Goal: Task Accomplishment & Management: Complete application form

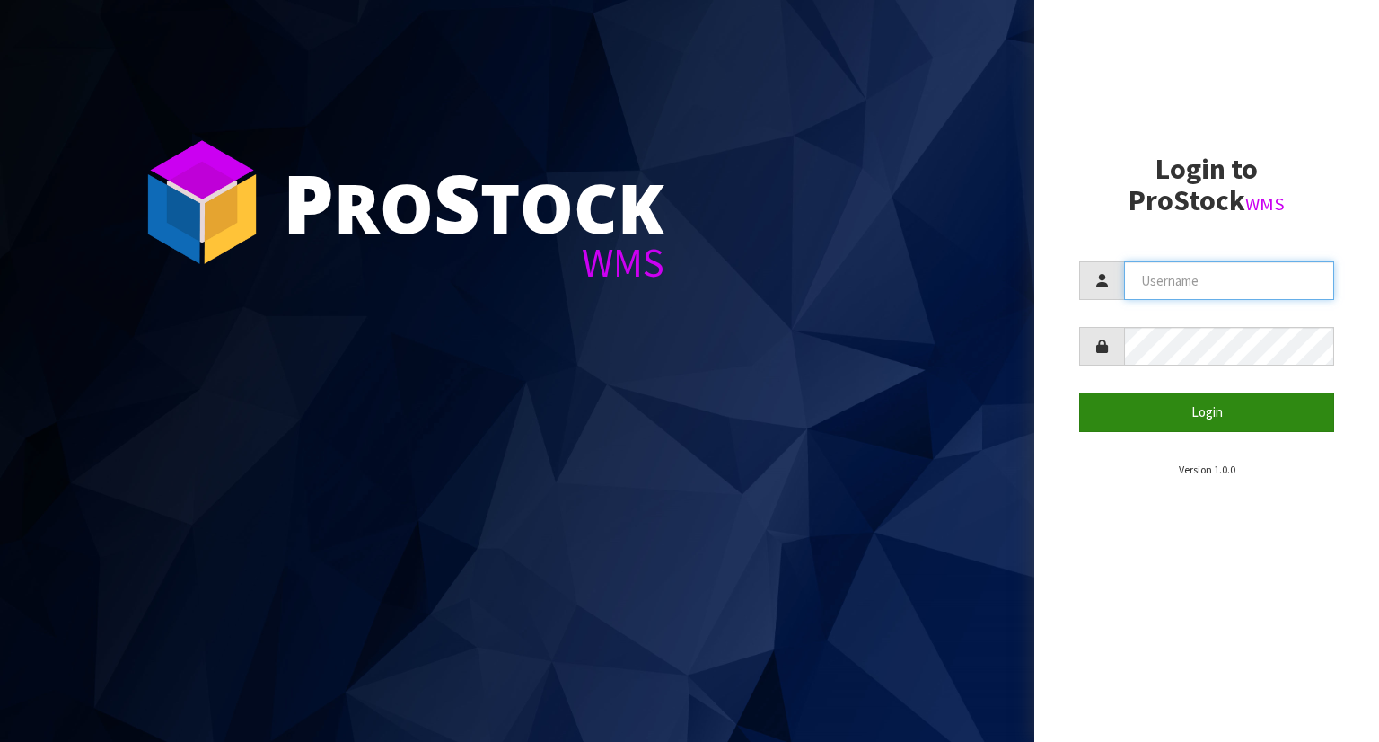
type input "YOURREFORMER"
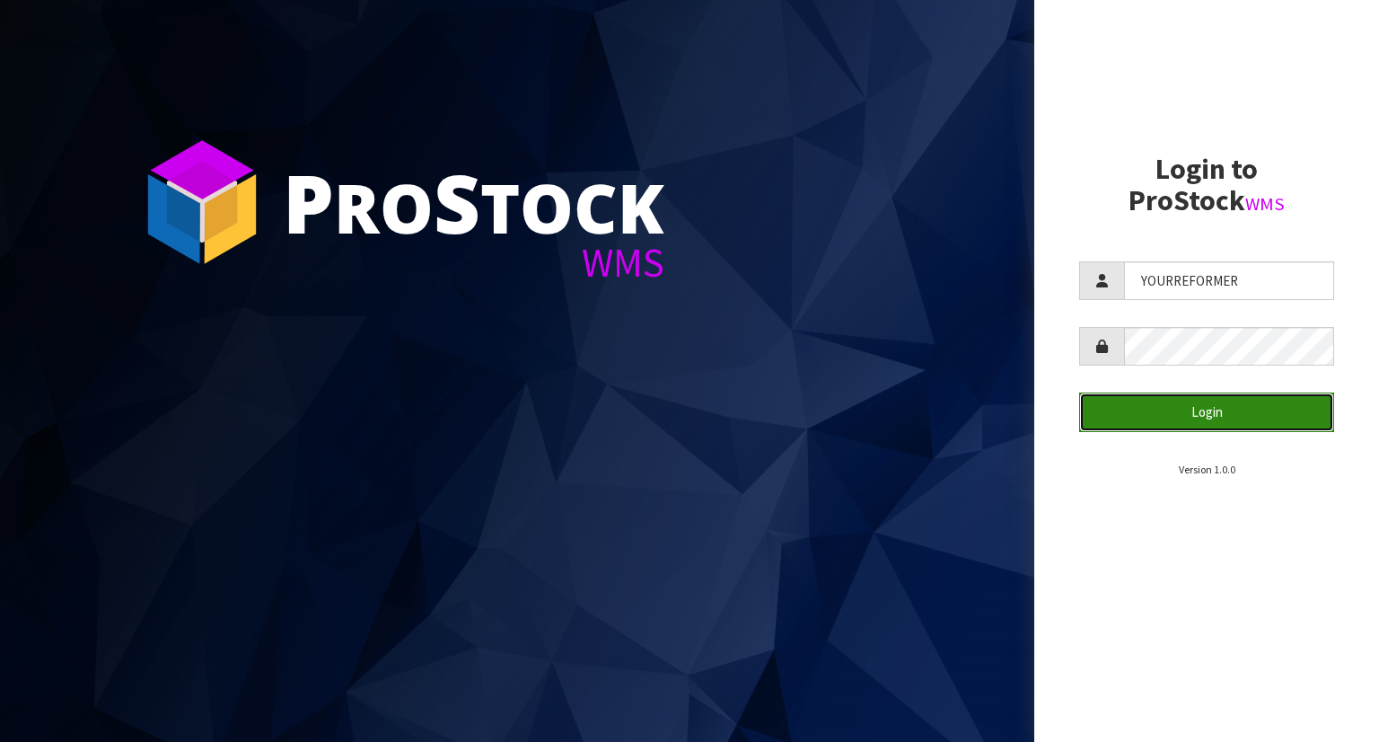
click at [1220, 410] on button "Login" at bounding box center [1206, 411] width 255 height 39
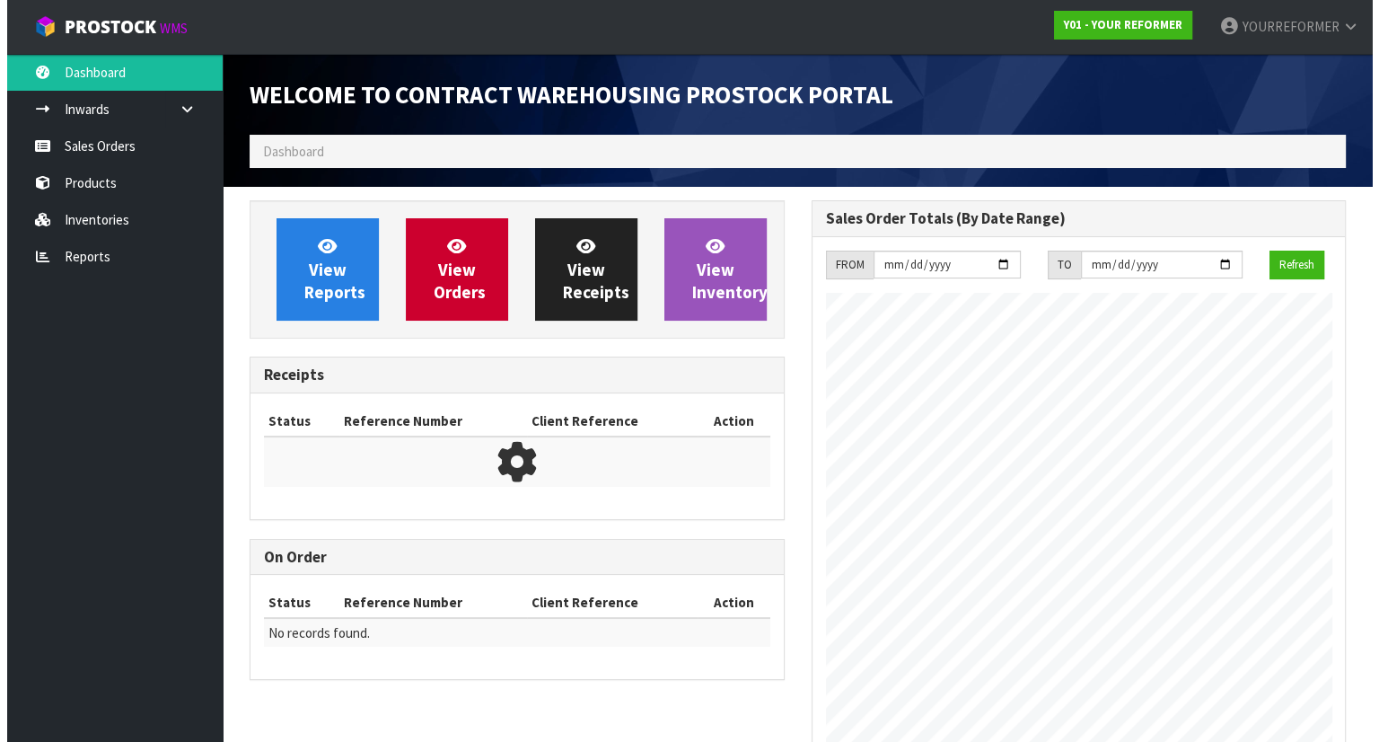
scroll to position [992, 561]
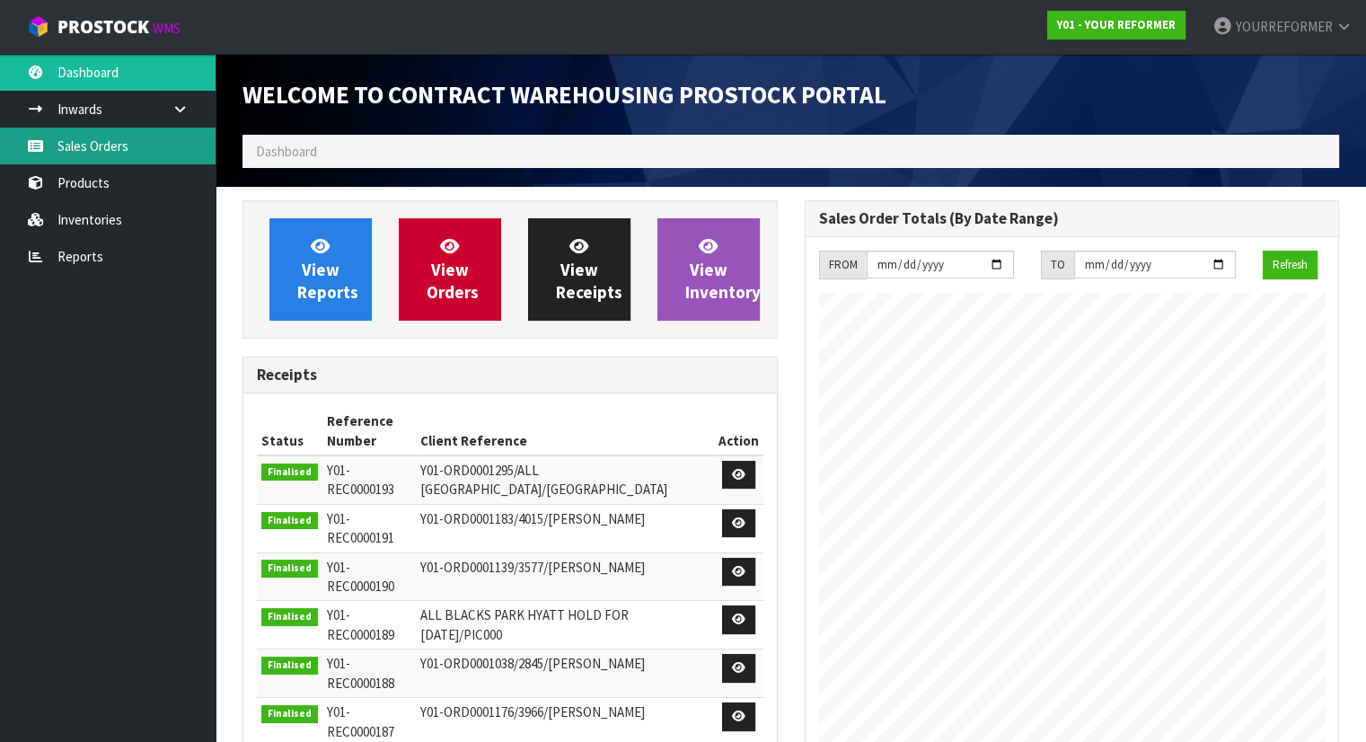
click at [110, 134] on link "Sales Orders" at bounding box center [107, 145] width 215 height 37
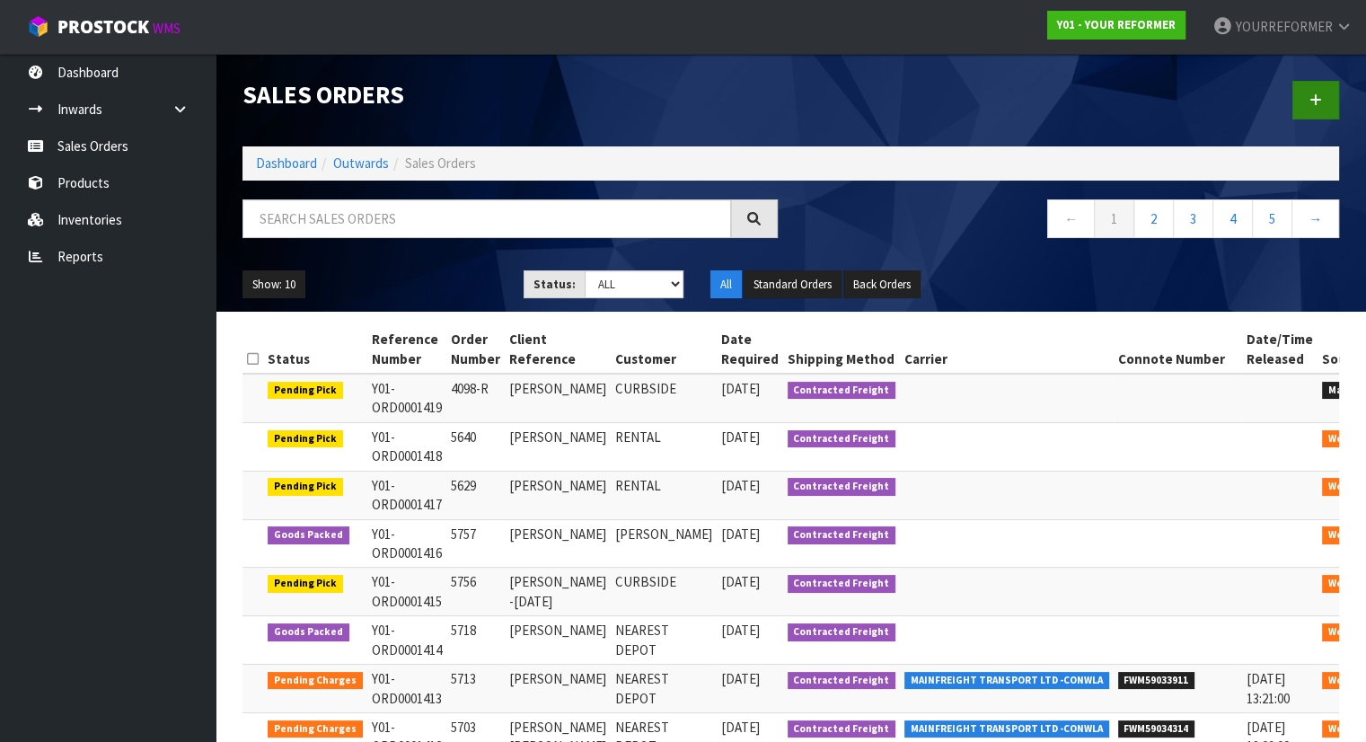
click at [1340, 91] on div at bounding box center [1072, 100] width 562 height 92
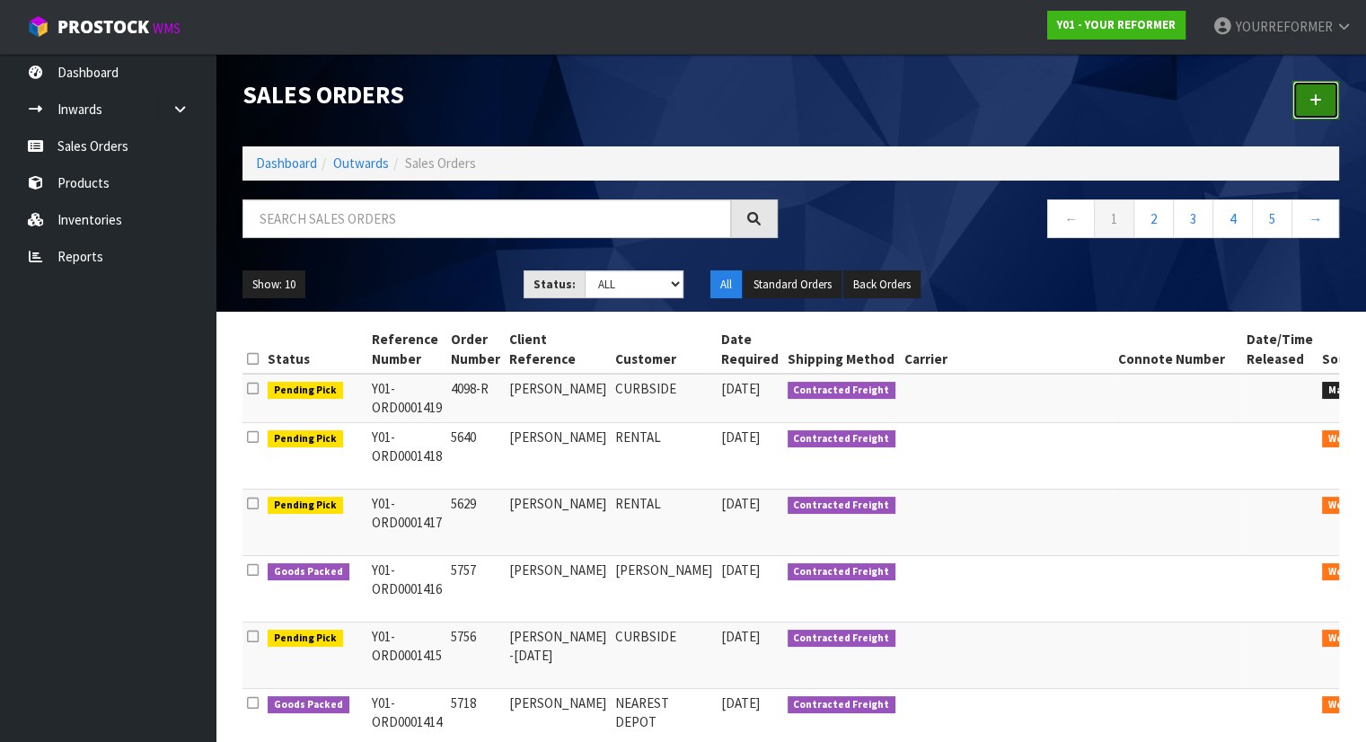
click at [1332, 83] on link at bounding box center [1315, 100] width 47 height 39
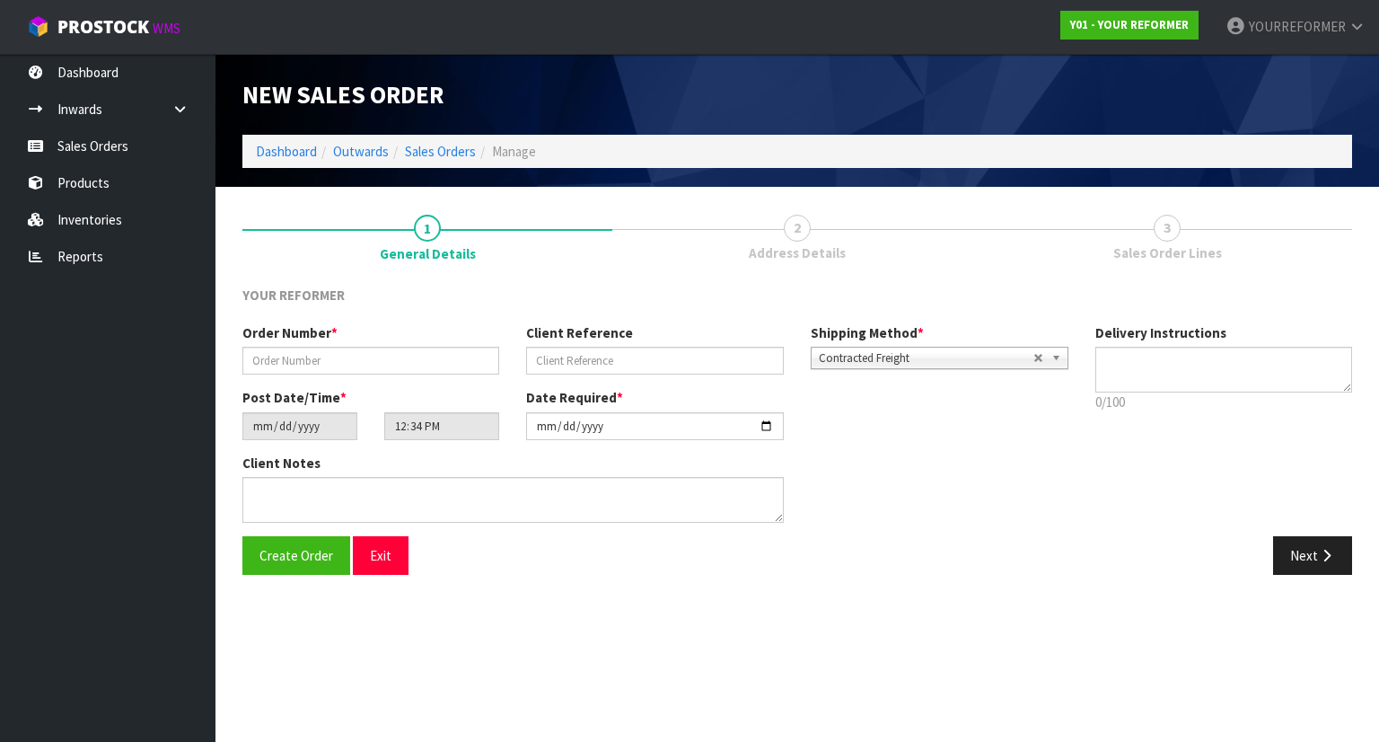
click at [400, 377] on div "Order Number * Client Reference Shipping Method * Pickup Contracted Freight Con…" at bounding box center [655, 355] width 853 height 65
click at [426, 361] on input "text" at bounding box center [370, 361] width 257 height 28
paste input "54685"
type input "54685"
click at [582, 356] on input "text" at bounding box center [654, 361] width 257 height 28
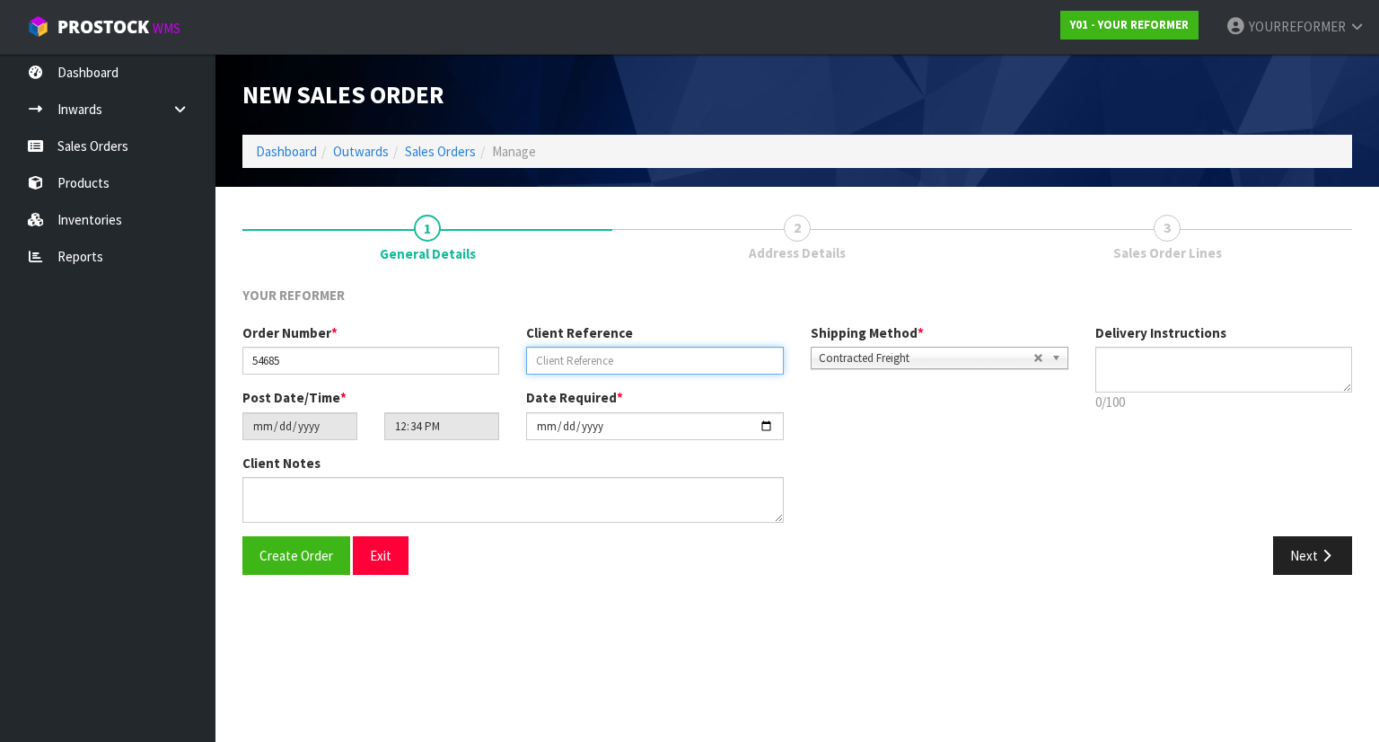
paste input "[PERSON_NAME]"
type input "[PERSON_NAME]"
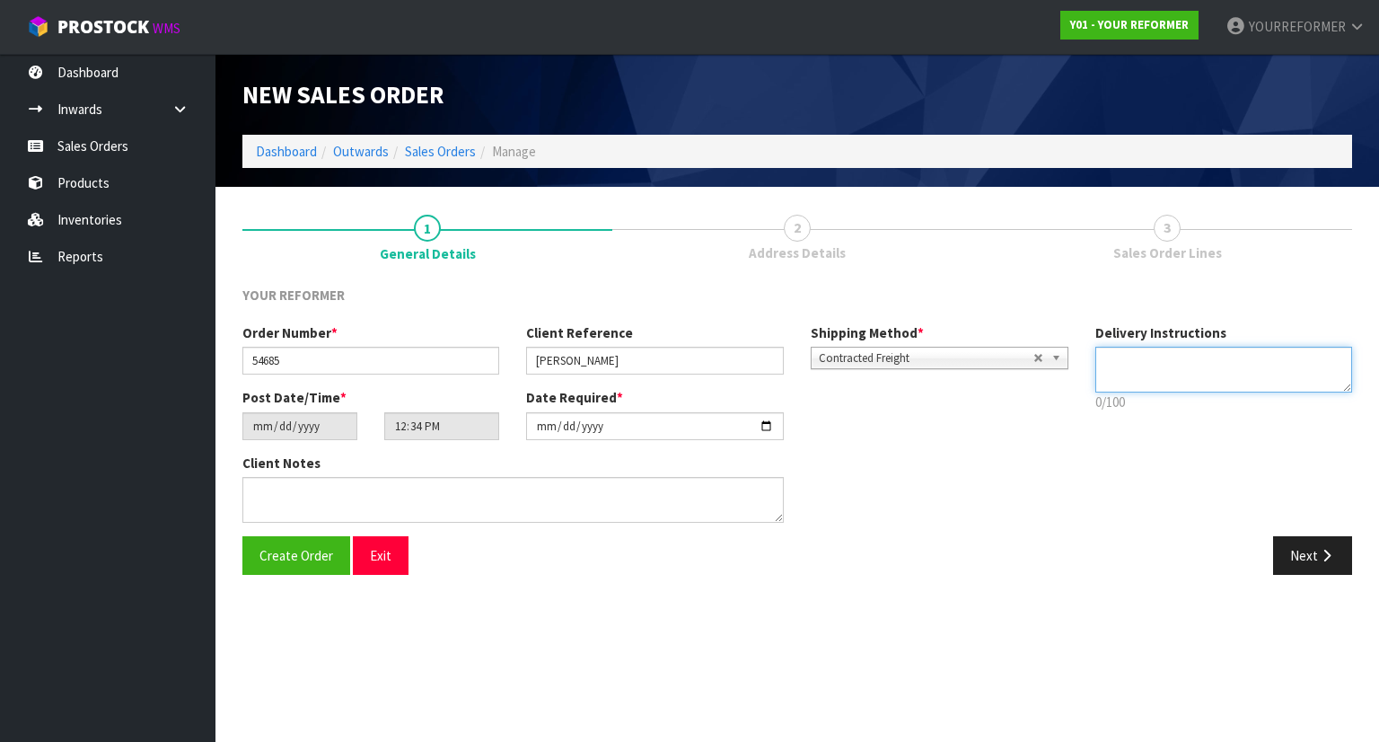
click at [1169, 374] on textarea at bounding box center [1224, 370] width 258 height 46
click at [1210, 370] on textarea at bounding box center [1224, 370] width 258 height 46
click at [1296, 361] on textarea at bounding box center [1224, 370] width 258 height 46
paste textarea "[PERSON_NAME]"
drag, startPoint x: 1246, startPoint y: 378, endPoint x: 1083, endPoint y: 373, distance: 163.5
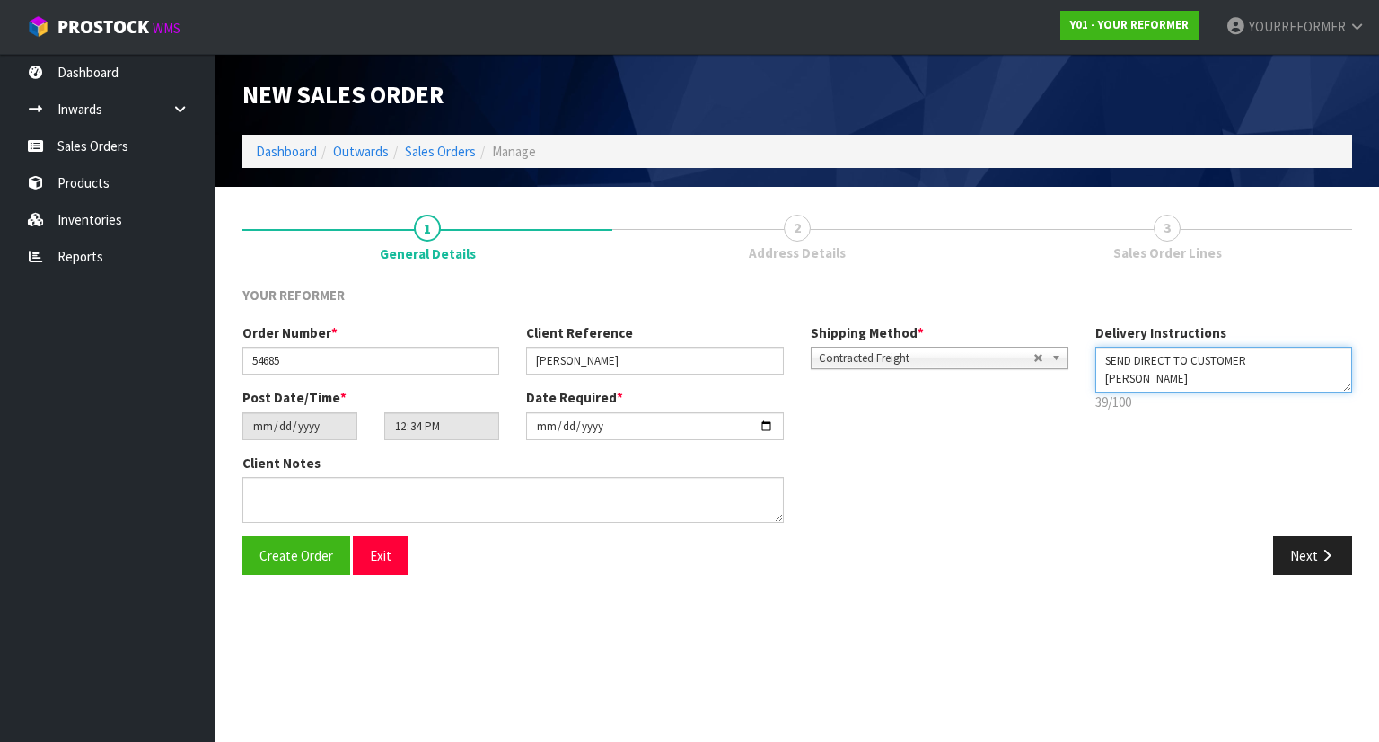
click at [1083, 373] on div "Delivery Instructions 39/100 Delivery instructions has exceeded maximum length!" at bounding box center [1224, 372] width 285 height 98
paste textarea "[PHONE_NUMBER]"
type textarea "SEND DIRECT TO CUSTOMER [PHONE_NUMBER]"
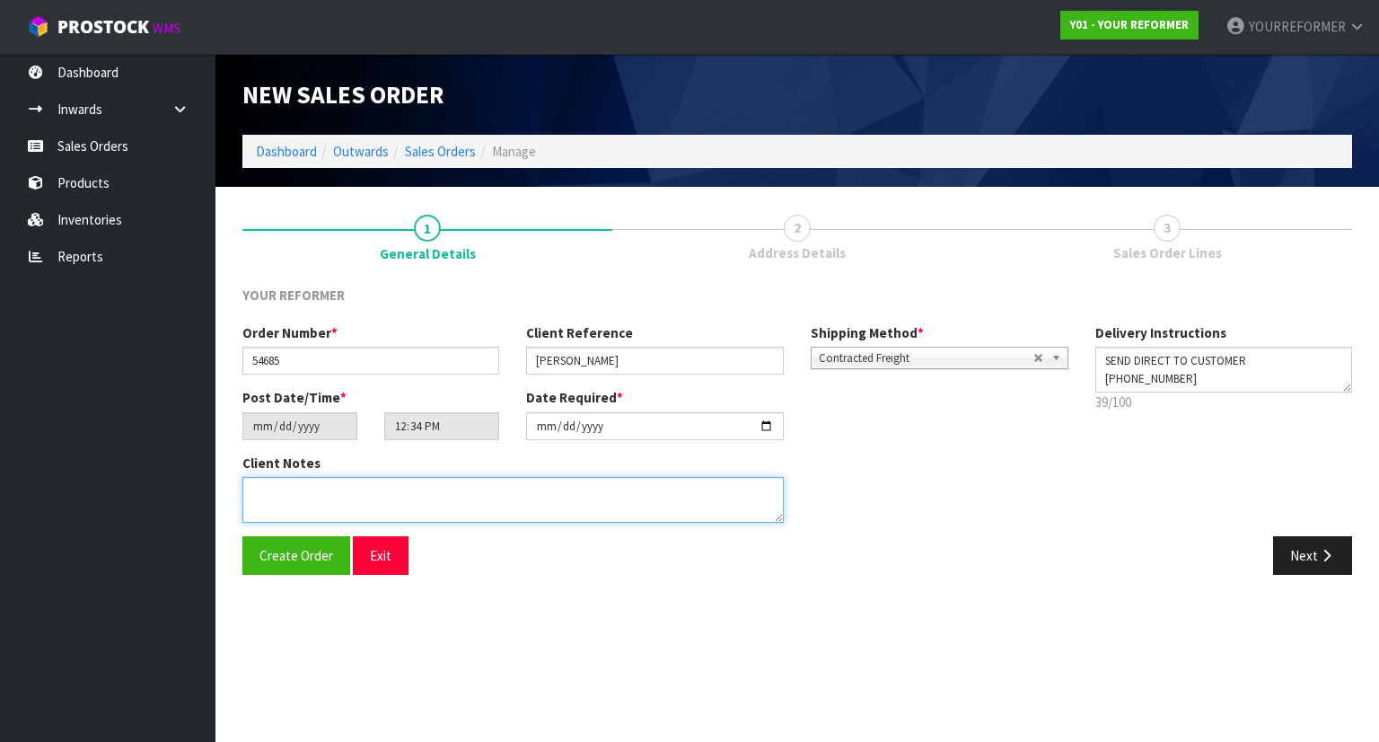
click at [567, 500] on textarea at bounding box center [512, 500] width 541 height 46
paste textarea "[PERSON_NAME] [STREET_ADDRESS] [PHONE_NUMBER]"
type textarea "[PERSON_NAME] [STREET_ADDRESS] [PHONE_NUMBER]"
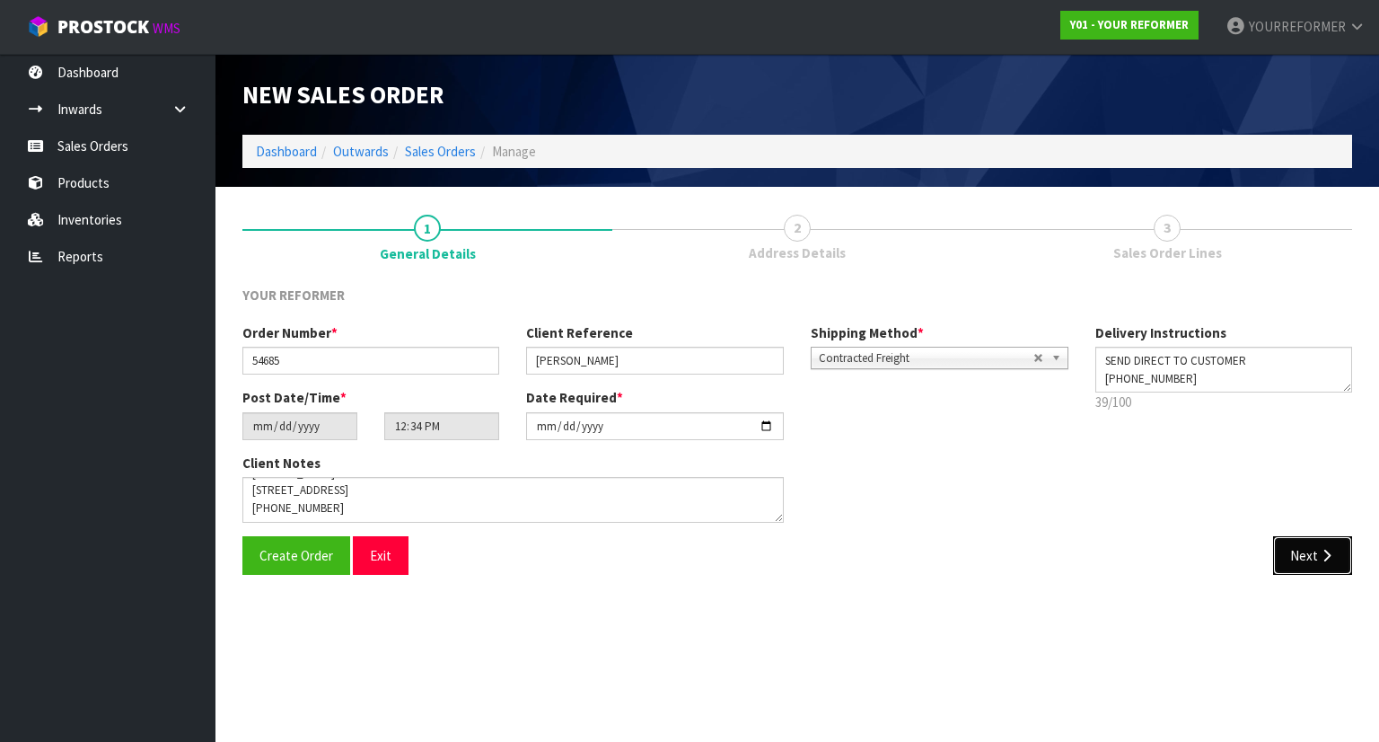
click at [1310, 546] on button "Next" at bounding box center [1312, 555] width 79 height 39
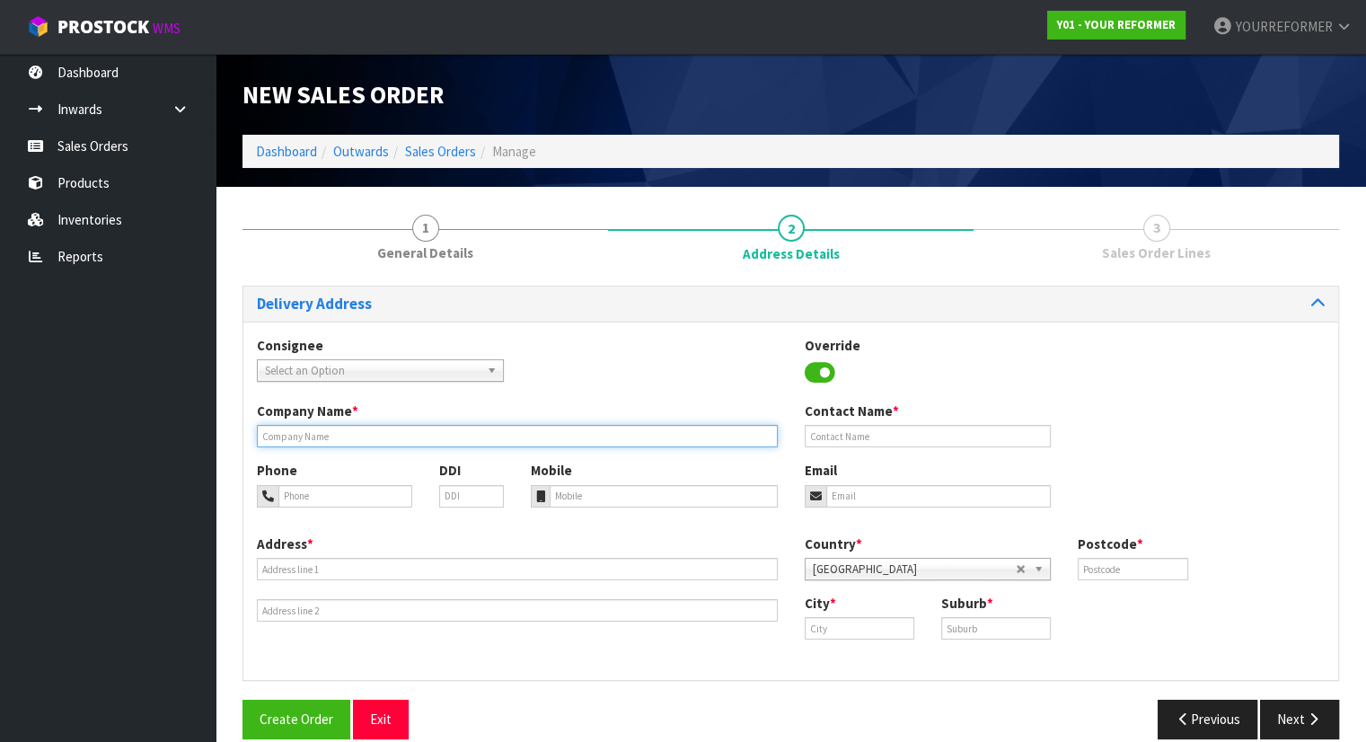
click at [384, 426] on input "text" at bounding box center [517, 436] width 521 height 22
type input "SEND DIRECT TO CUSTOMER"
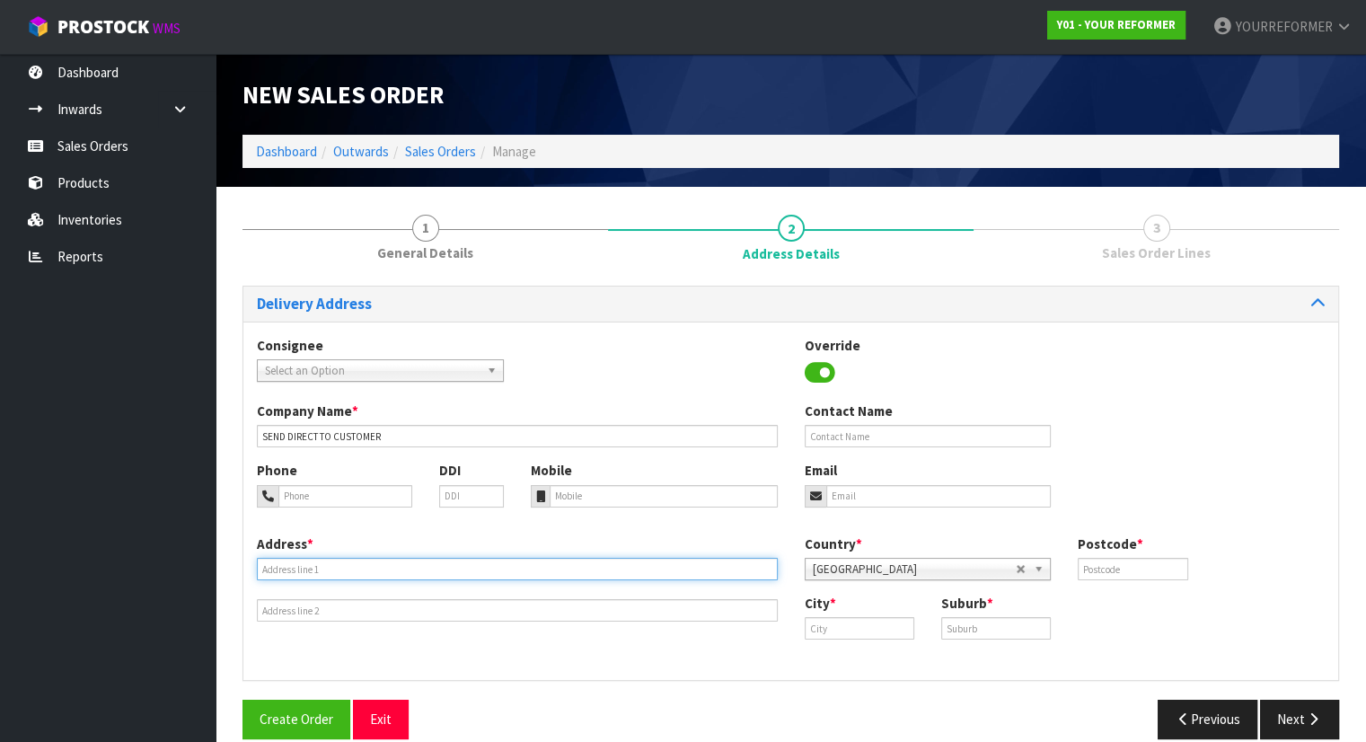
click at [501, 576] on input "text" at bounding box center [517, 569] width 521 height 22
paste input "[PERSON_NAME] [STREET_ADDRESS] [PHONE_NUMBER]"
drag, startPoint x: 348, startPoint y: 565, endPoint x: 195, endPoint y: 560, distance: 153.6
click at [195, 560] on body "Toggle navigation ProStock WMS Y01 - YOUR REFORMER YOURREFORMER Logout Dashboar…" at bounding box center [683, 371] width 1366 height 742
type input "[PERSON_NAME] [STREET_ADDRESS] [PHONE_NUMBER]"
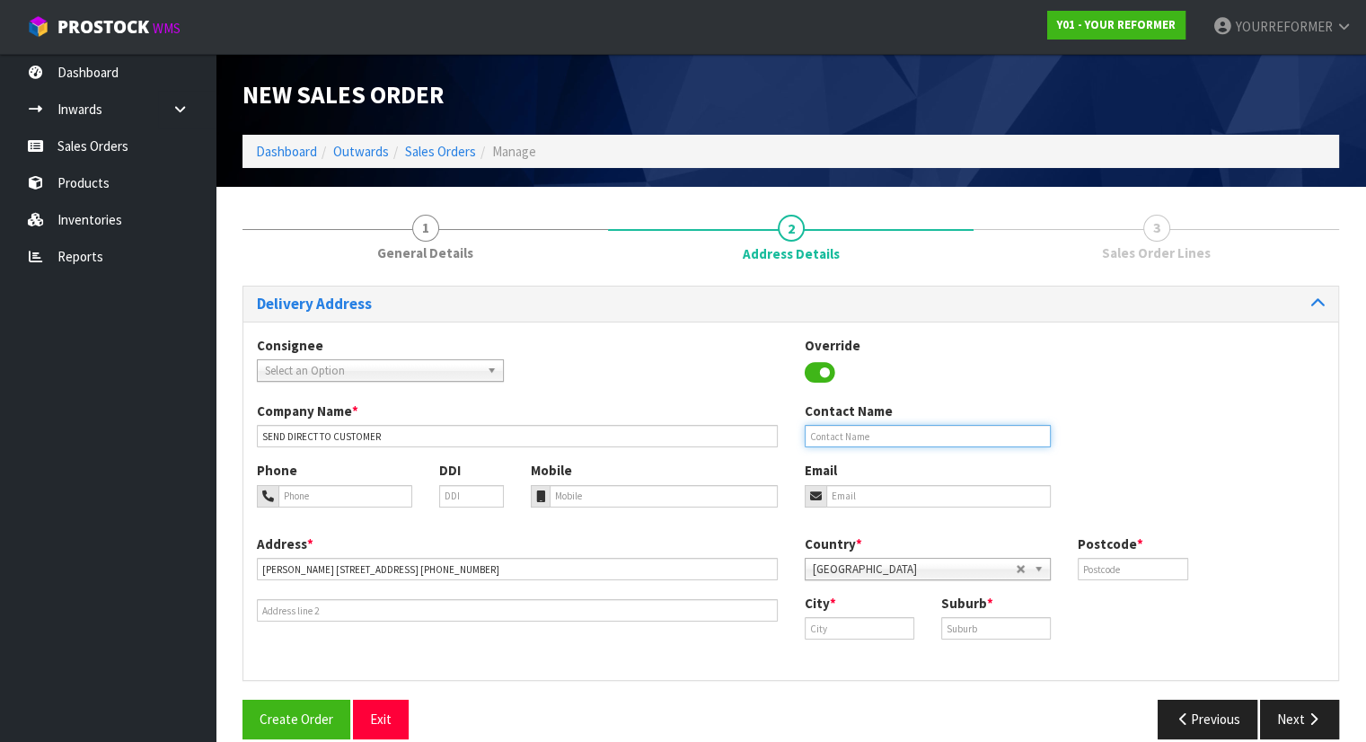
click at [826, 446] on input "text" at bounding box center [927, 436] width 247 height 22
paste input "[PERSON_NAME]"
type input "[PERSON_NAME]"
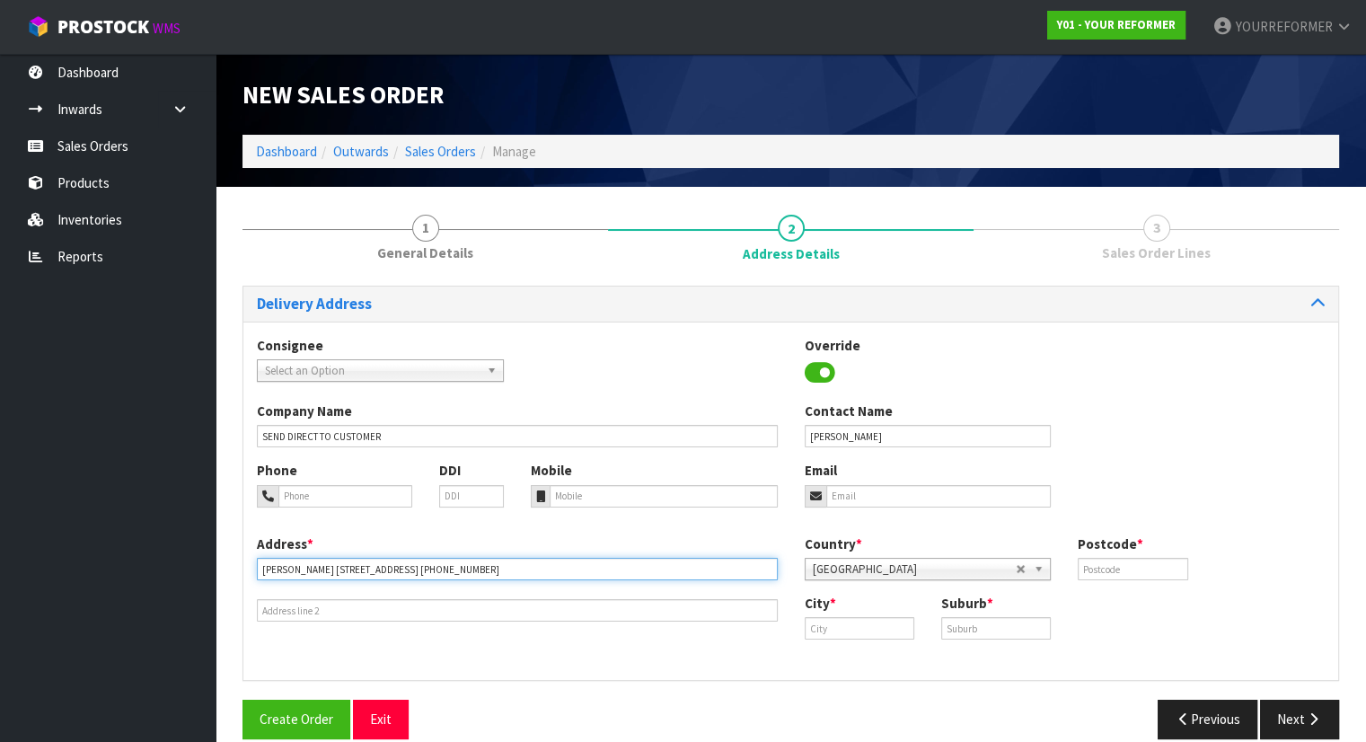
drag, startPoint x: 347, startPoint y: 565, endPoint x: 192, endPoint y: 559, distance: 155.4
click at [192, 559] on body "Toggle navigation ProStock WMS Y01 - YOUR REFORMER YOURREFORMER Logout Dashboar…" at bounding box center [683, 371] width 1366 height 742
type input "[STREET_ADDRESS] [PHONE_NUMBER]"
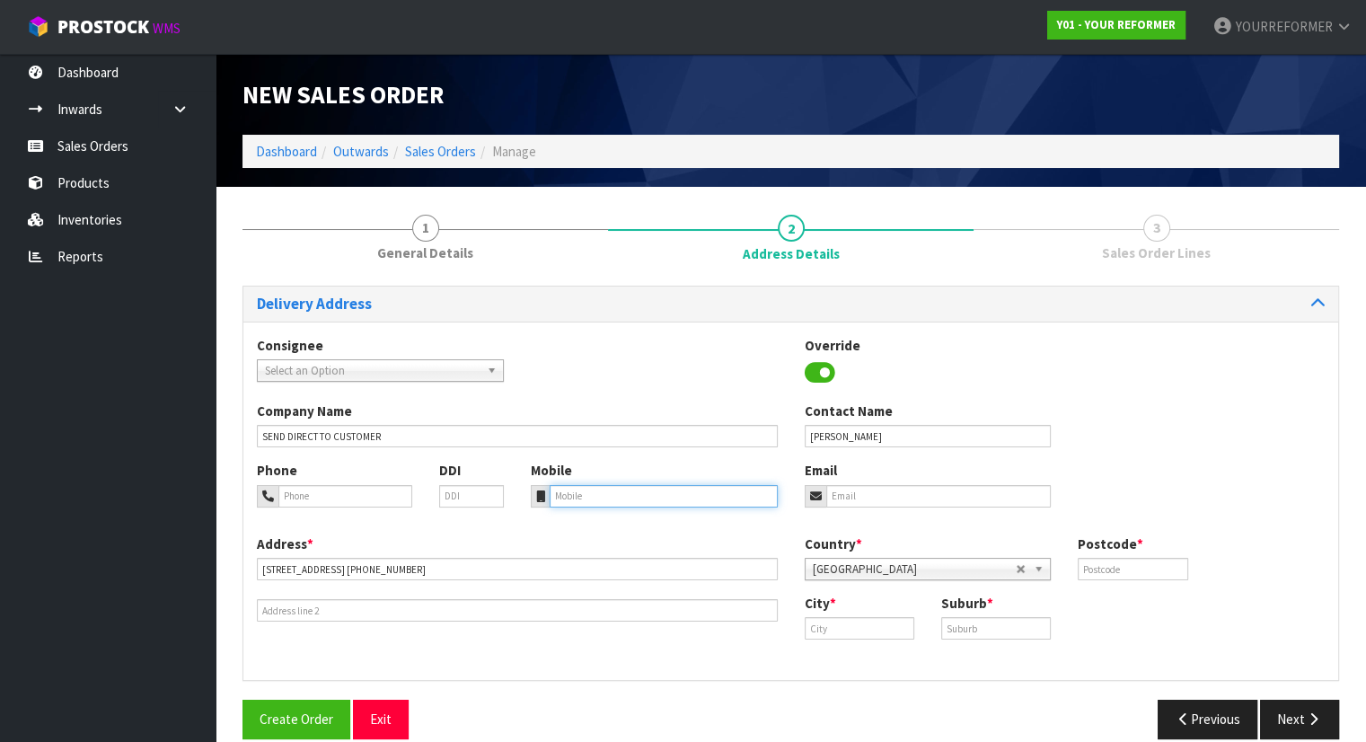
click at [597, 500] on input "tel" at bounding box center [663, 496] width 228 height 22
paste input "[PHONE_NUMBER]"
type input "[PHONE_NUMBER]"
click at [911, 490] on input "email" at bounding box center [938, 496] width 225 height 22
paste input "[EMAIL_ADDRESS][PERSON_NAME][DOMAIN_NAME]"
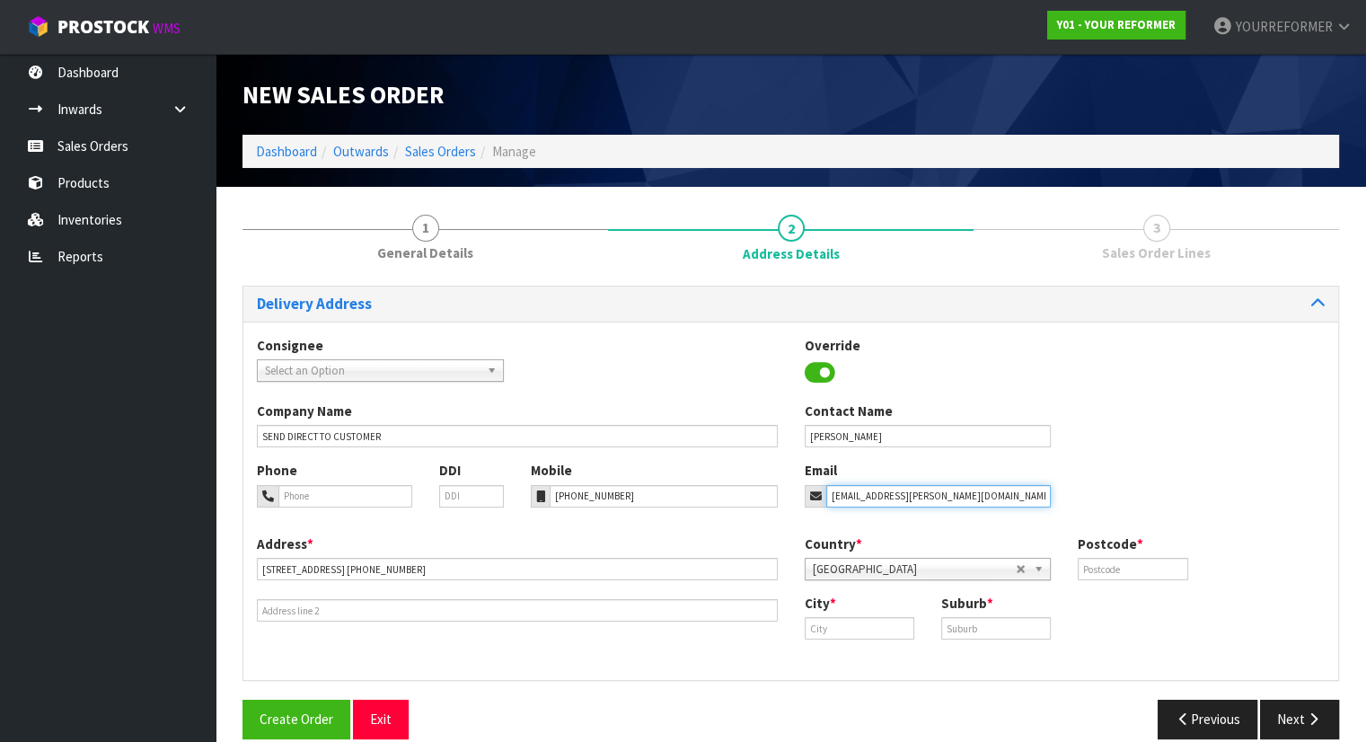
type input "[EMAIL_ADDRESS][PERSON_NAME][DOMAIN_NAME]"
click at [1132, 577] on input "text" at bounding box center [1132, 569] width 110 height 22
type input "873"
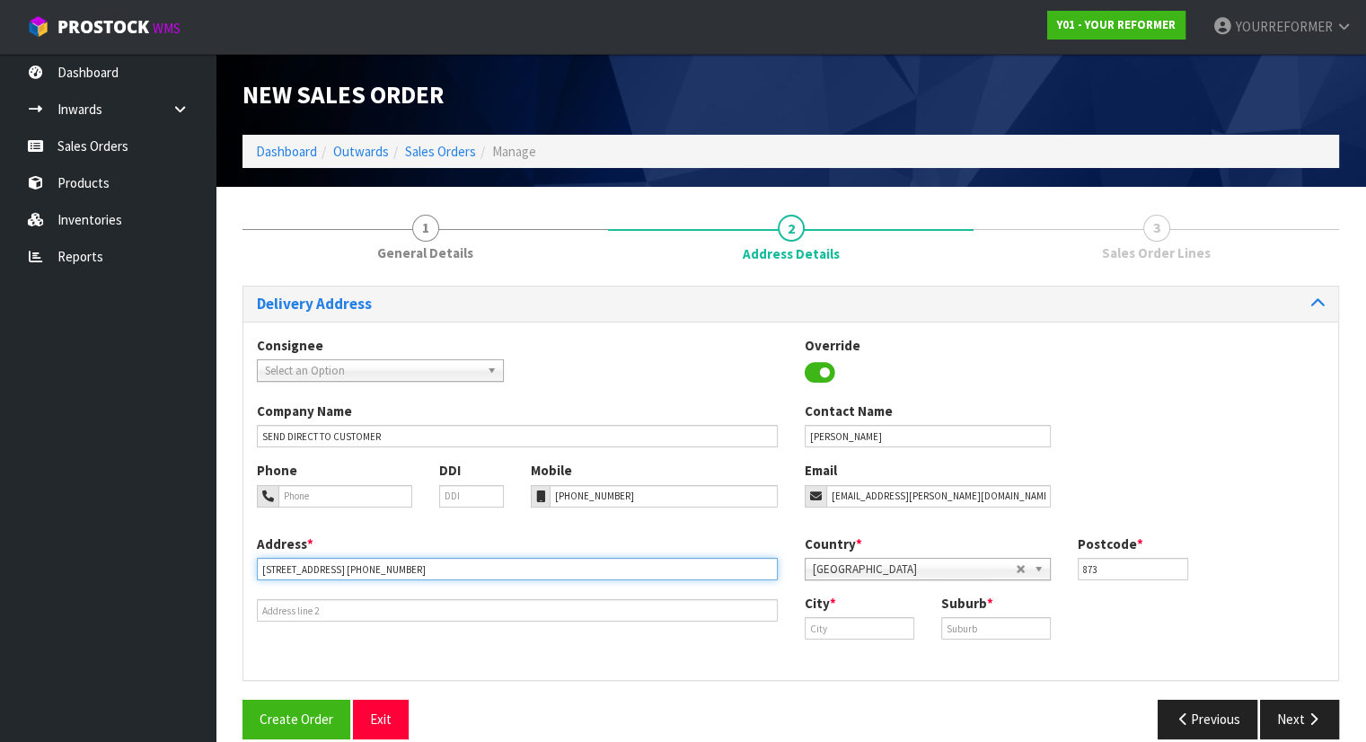
drag, startPoint x: 624, startPoint y: 565, endPoint x: 528, endPoint y: 561, distance: 96.1
click at [528, 561] on input "[STREET_ADDRESS] [PHONE_NUMBER]" at bounding box center [517, 569] width 521 height 22
type input "[STREET_ADDRESS]"
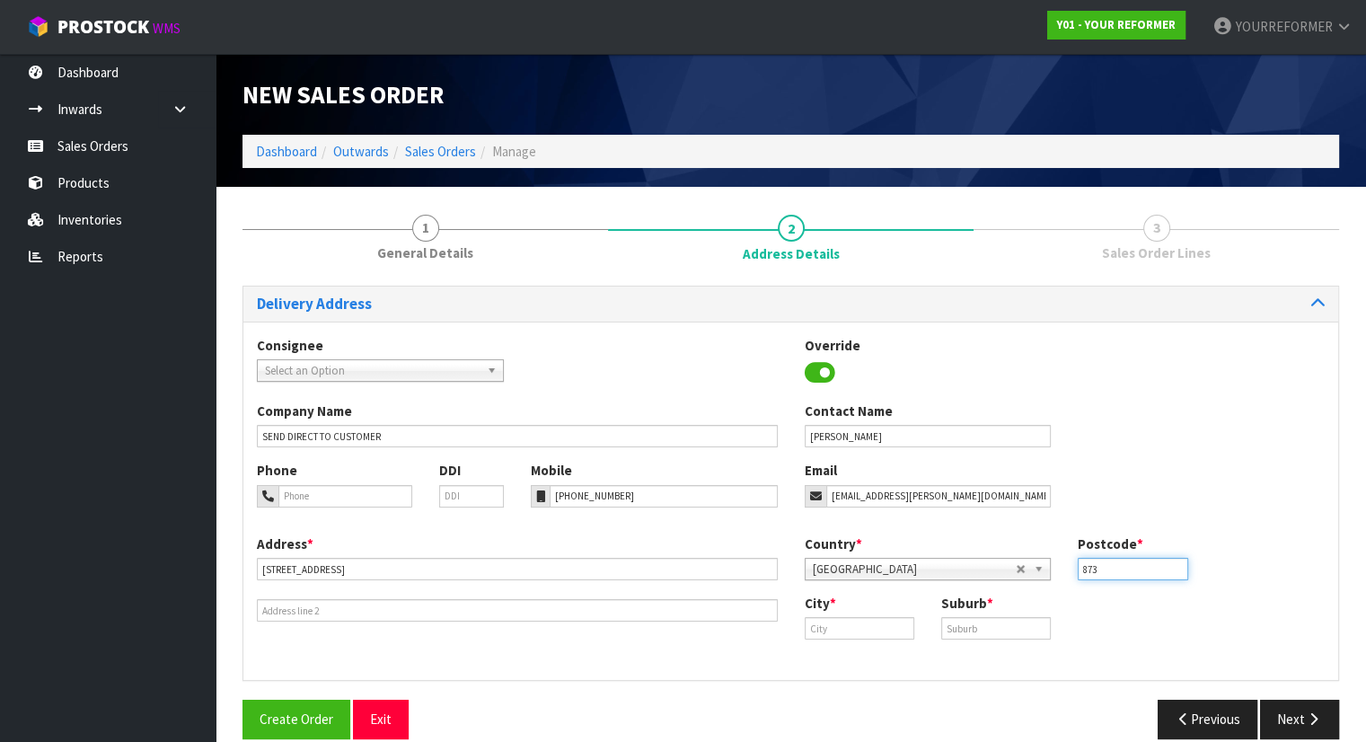
drag, startPoint x: 1112, startPoint y: 571, endPoint x: 1049, endPoint y: 569, distance: 63.8
click at [1049, 569] on div "Country * [GEOGRAPHIC_DATA] [GEOGRAPHIC_DATA] [GEOGRAPHIC_DATA] [GEOGRAPHIC_DAT…" at bounding box center [1065, 563] width 548 height 59
type input "1021"
click at [878, 622] on input "text" at bounding box center [859, 628] width 110 height 22
click at [874, 655] on link "Auc kland" at bounding box center [875, 658] width 142 height 24
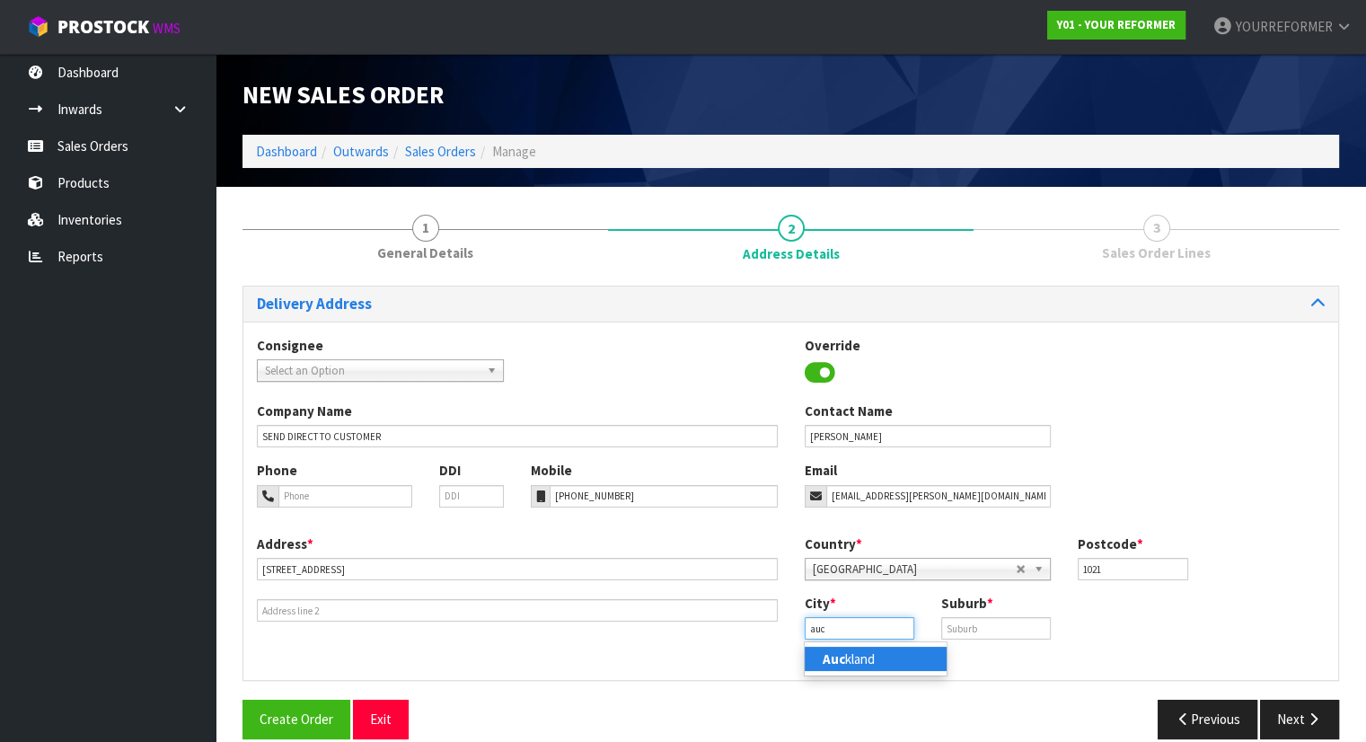
type input "[GEOGRAPHIC_DATA]"
click at [988, 637] on input "text" at bounding box center [996, 628] width 110 height 22
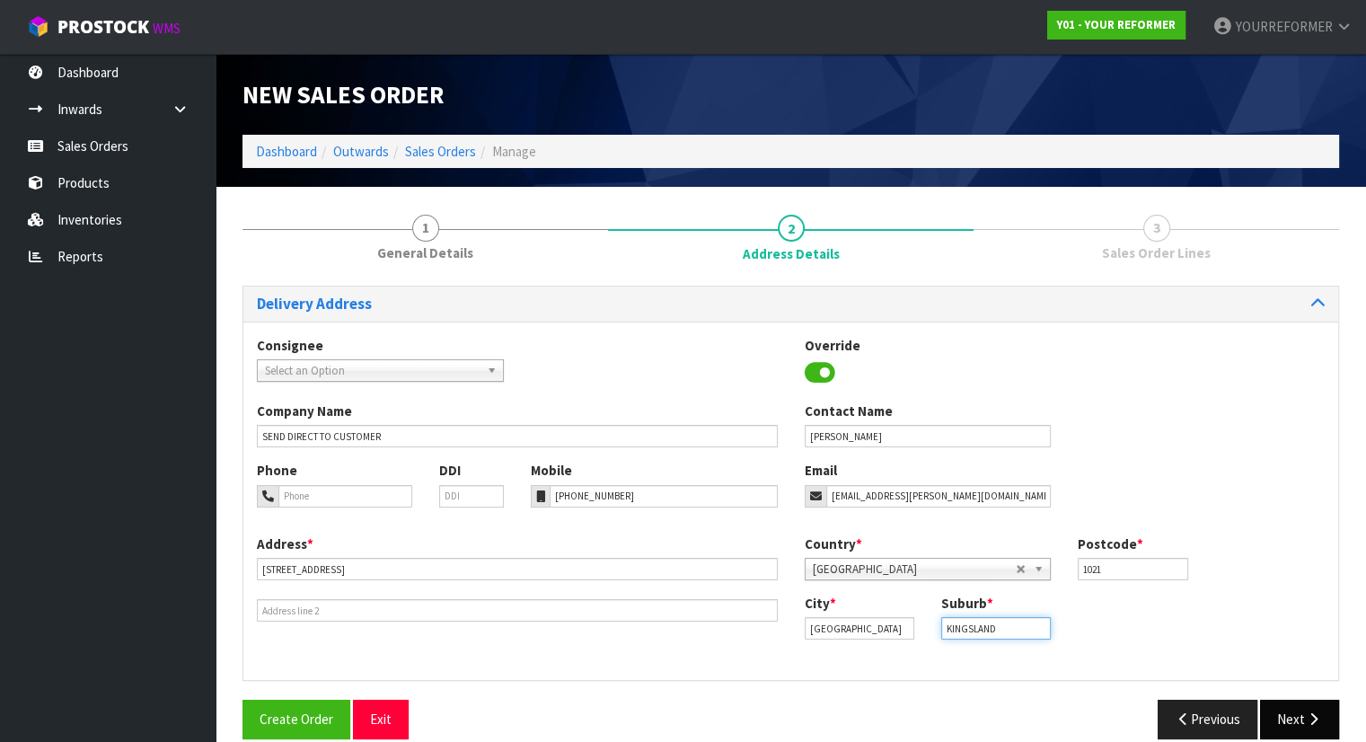
type input "KINGSLAND"
click at [1305, 709] on button "Next" at bounding box center [1299, 718] width 79 height 39
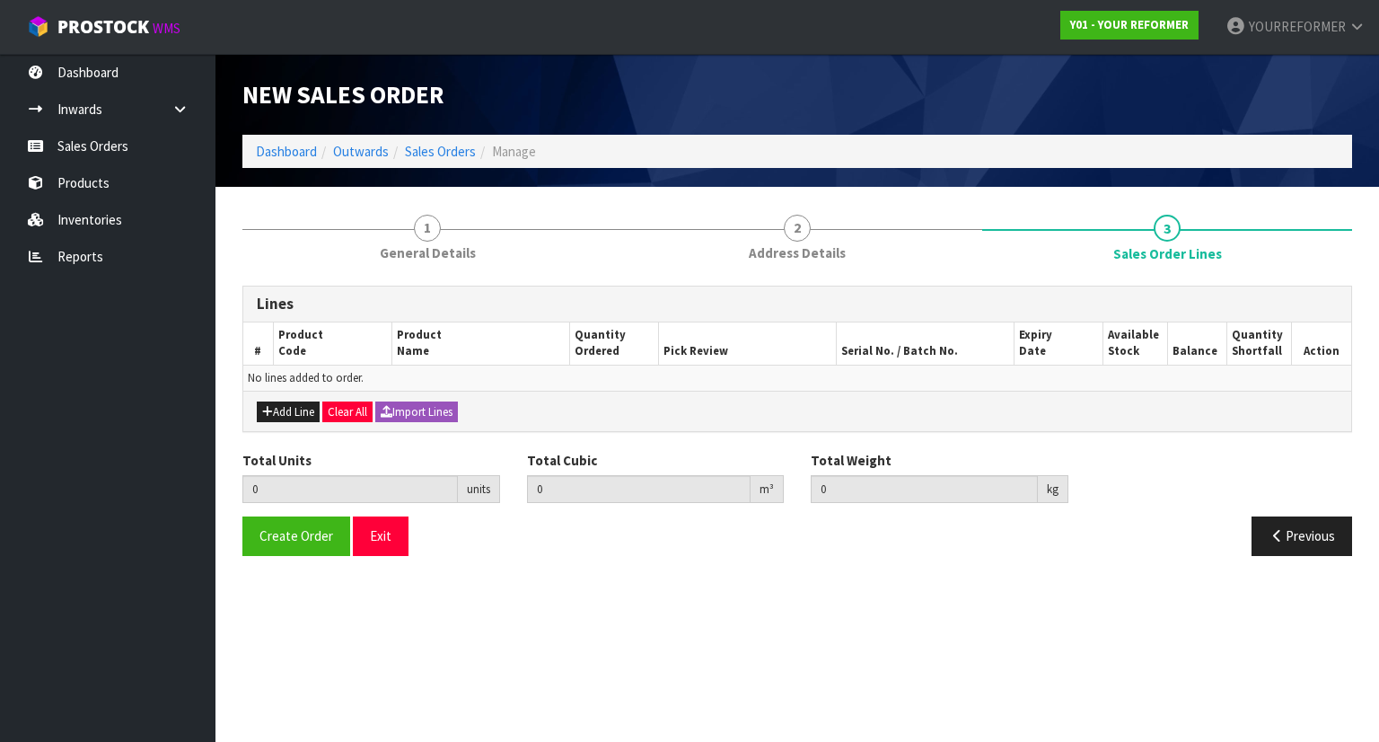
click at [237, 408] on div "1 General Details 2 Address Details 3 Sales Order Lines Lines # Product Code Pr…" at bounding box center [797, 384] width 1137 height 368
click at [273, 404] on button "Add Line" at bounding box center [288, 412] width 63 height 22
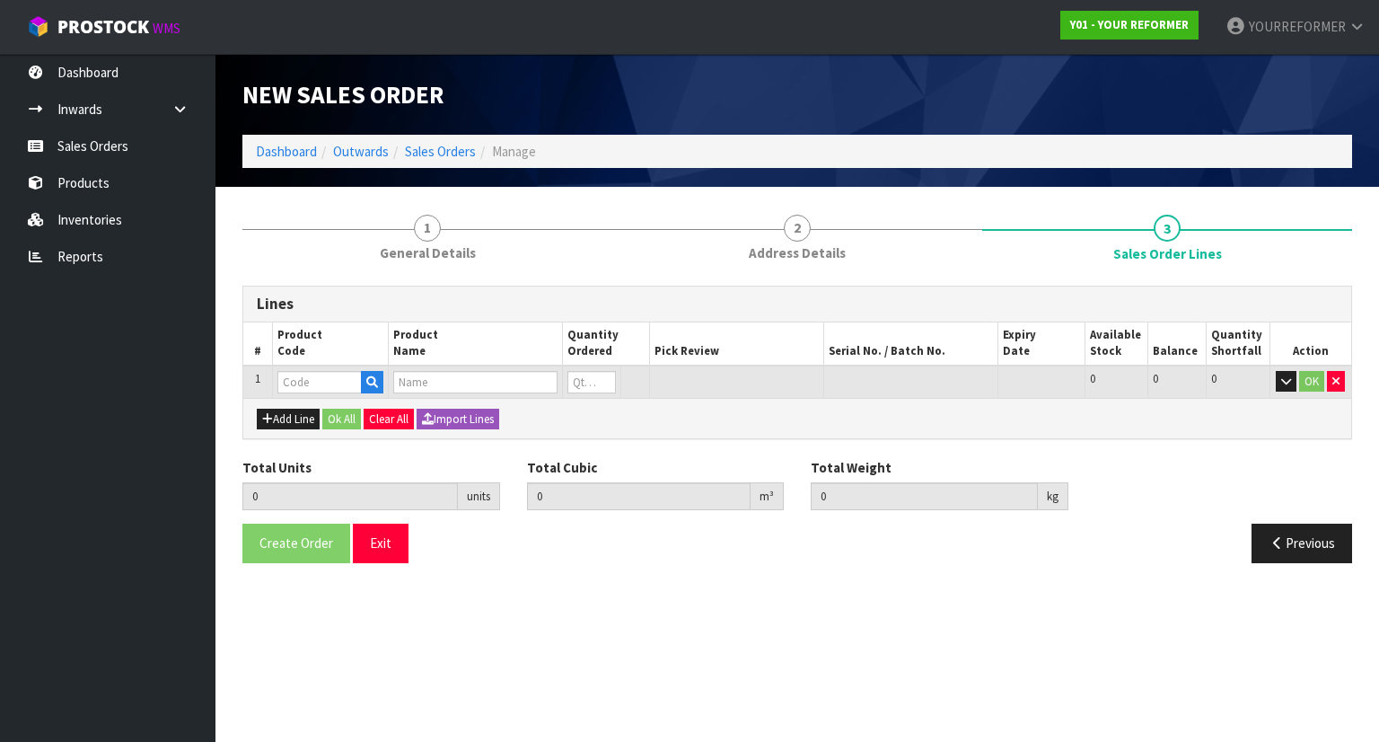
click at [388, 383] on td at bounding box center [330, 381] width 116 height 33
click at [374, 378] on icon "button" at bounding box center [372, 382] width 12 height 12
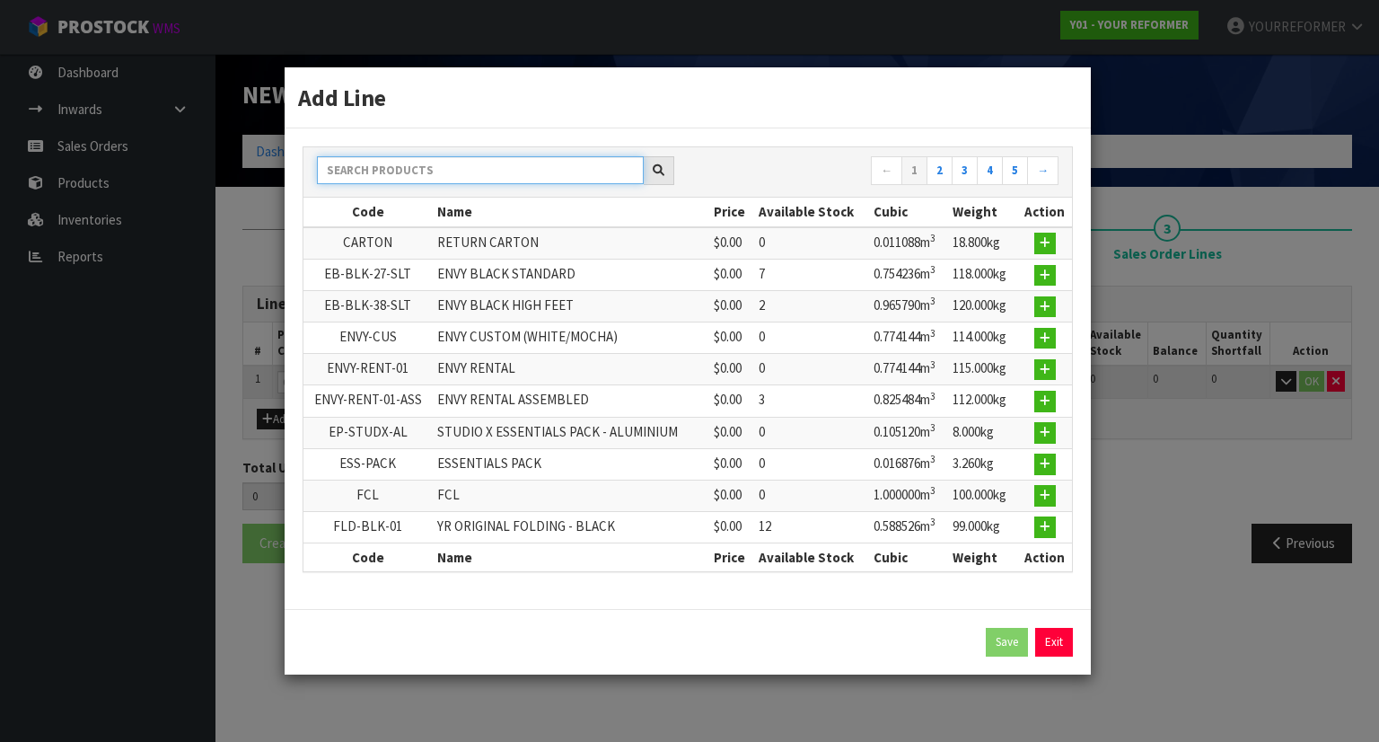
click at [427, 172] on input "text" at bounding box center [480, 170] width 327 height 28
click at [427, 172] on input "mo" at bounding box center [480, 170] width 327 height 28
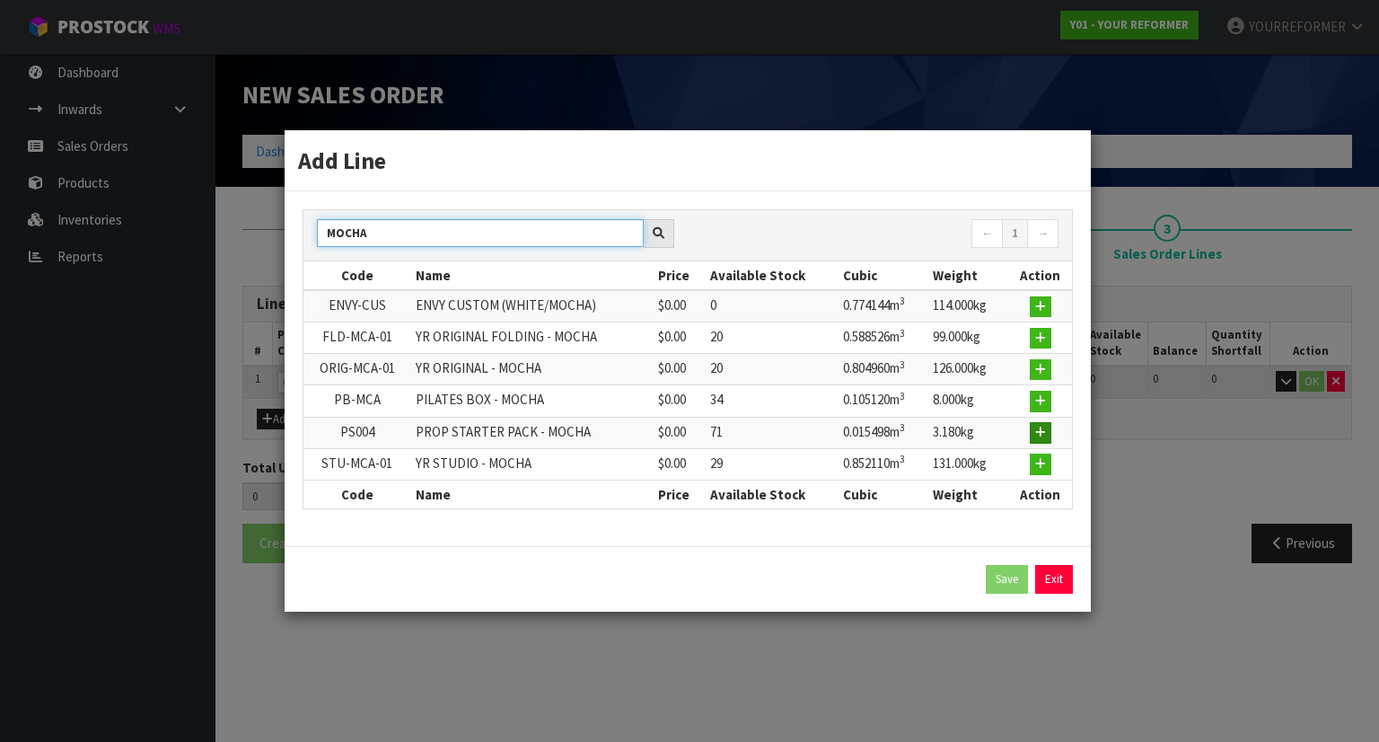
type input "MOCHA"
click at [1045, 426] on icon "button" at bounding box center [1040, 432] width 11 height 12
type input "0.000000"
type input "0.000"
type input "PS004"
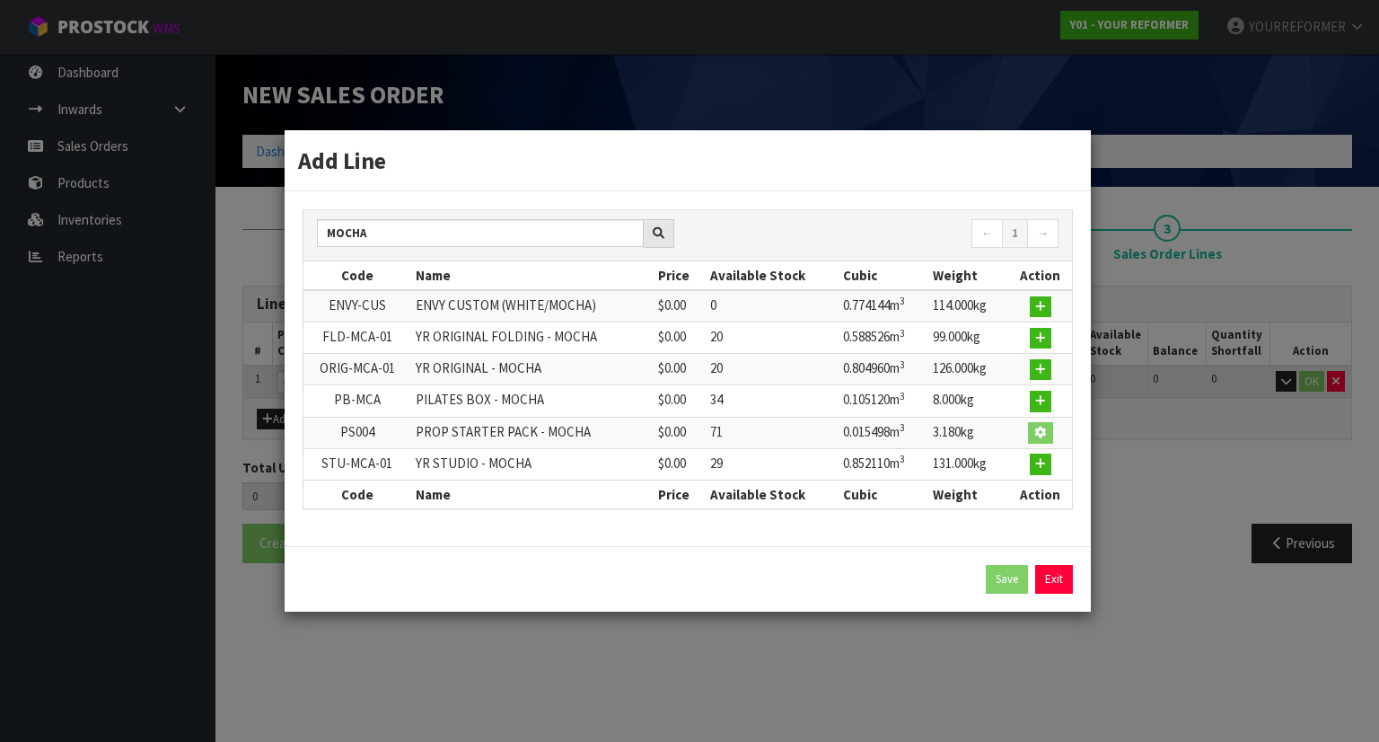
type input "PROP STARTER PACK - MOCHA"
type input "0"
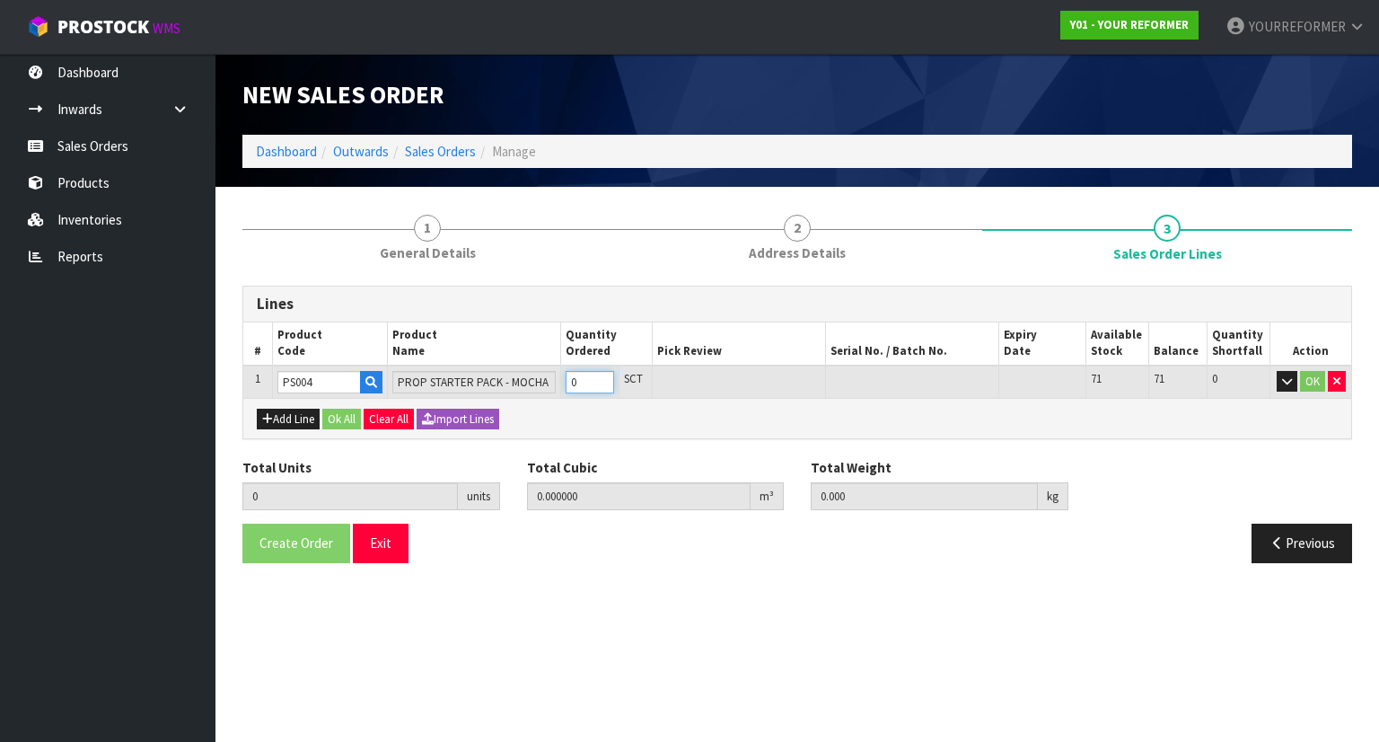
click at [596, 376] on input "0" at bounding box center [590, 382] width 48 height 22
type input "1"
type input "0.015498"
type input "3.18"
type input "1"
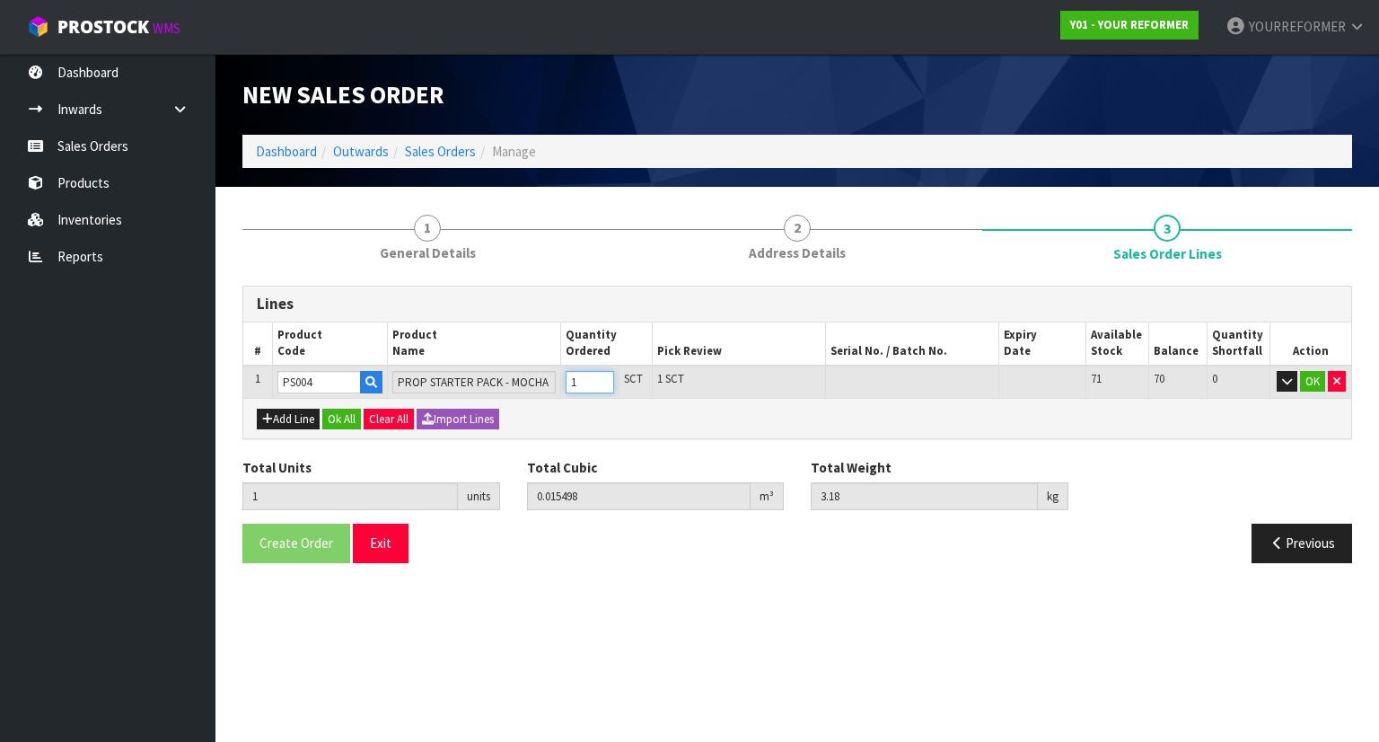
click at [611, 376] on input "1" at bounding box center [590, 382] width 48 height 22
click at [334, 409] on button "Ok All" at bounding box center [341, 420] width 39 height 22
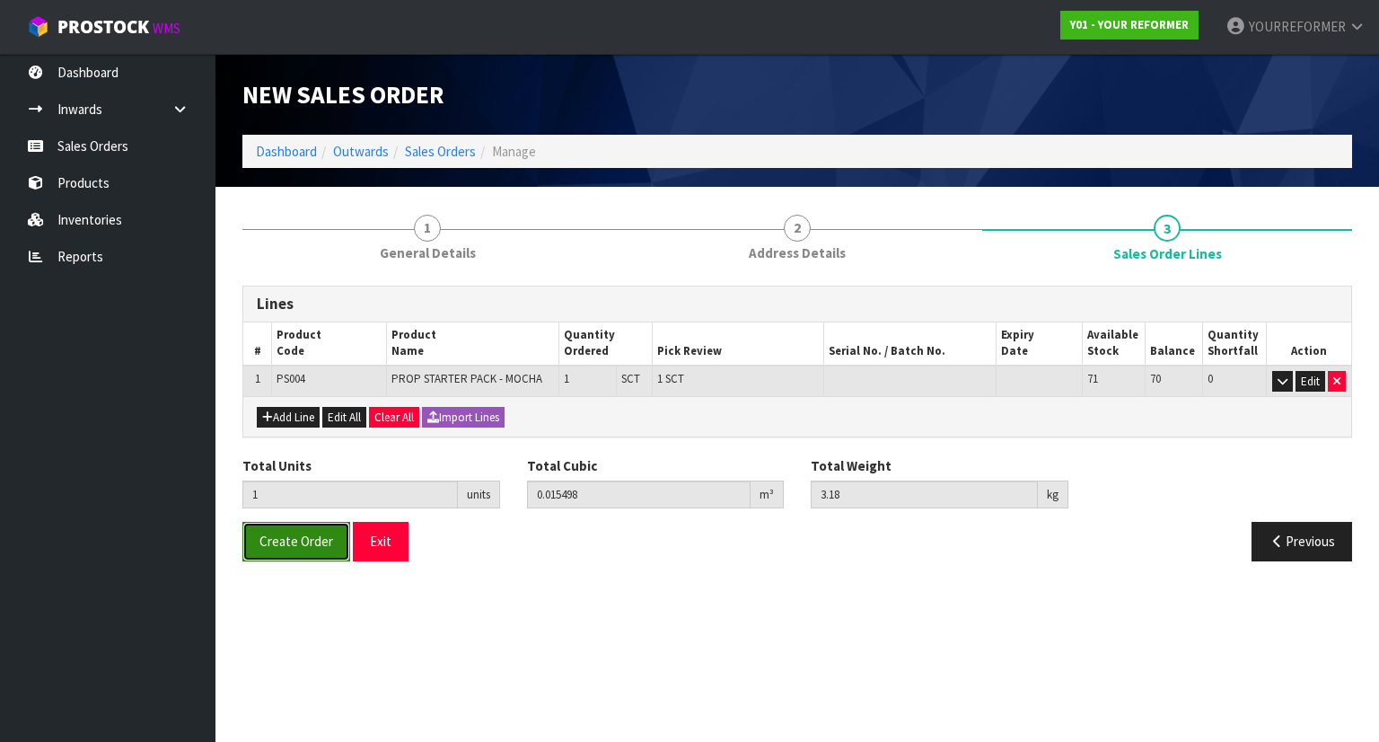
click at [312, 525] on button "Create Order" at bounding box center [296, 541] width 108 height 39
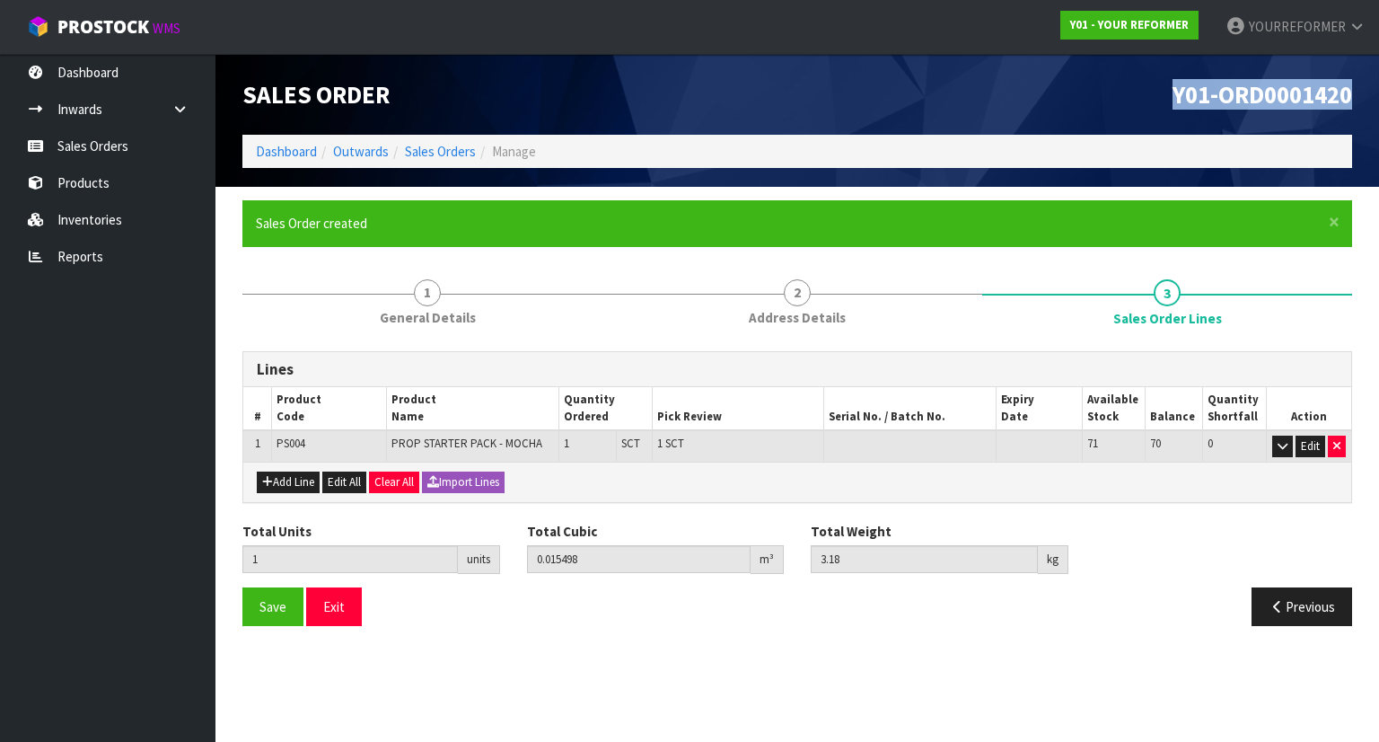
drag, startPoint x: 1358, startPoint y: 94, endPoint x: 1154, endPoint y: 91, distance: 204.7
click at [1154, 91] on div "Y01-ORD0001420" at bounding box center [1081, 94] width 568 height 81
copy span "Y01-ORD0001420"
